Goal: Navigation & Orientation: Find specific page/section

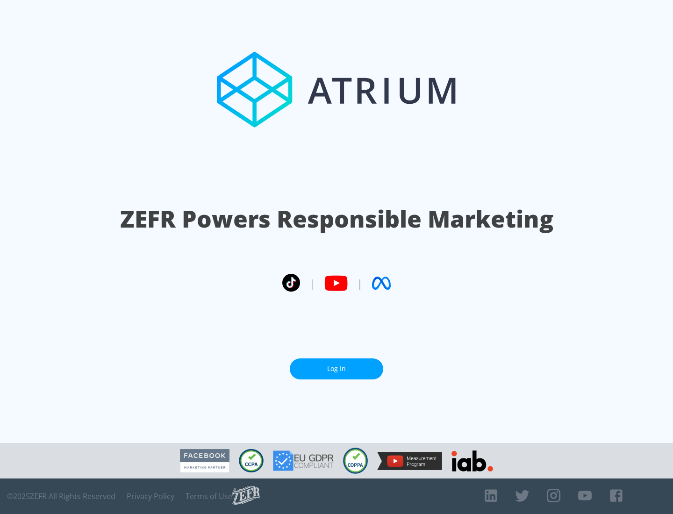
click at [337, 369] on link "Log In" at bounding box center [336, 368] width 93 height 21
